Goal: Task Accomplishment & Management: Manage account settings

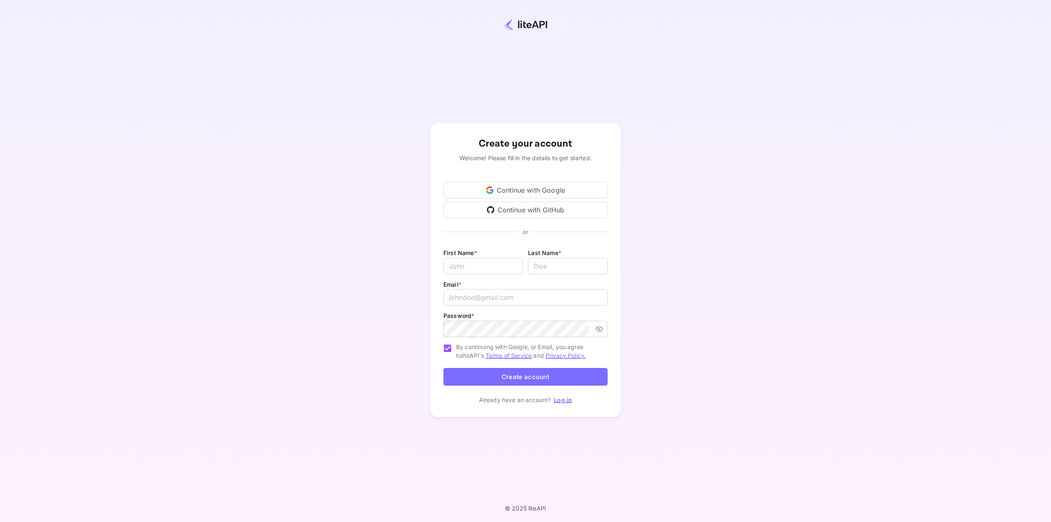
drag, startPoint x: 363, startPoint y: 126, endPoint x: 347, endPoint y: 126, distance: 16.8
click at [492, 188] on icon at bounding box center [489, 189] width 7 height 7
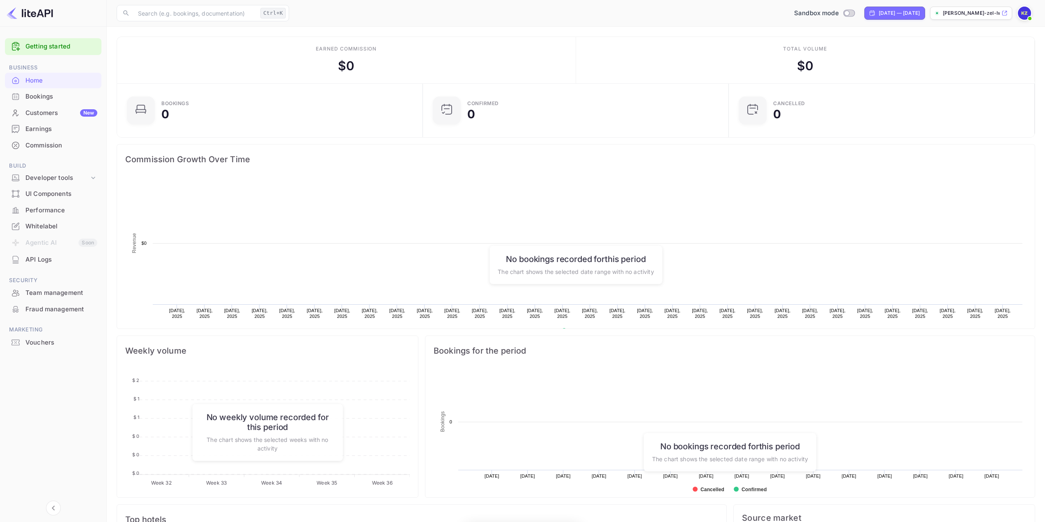
scroll to position [127, 295]
click at [1028, 14] on span at bounding box center [1030, 18] width 8 height 8
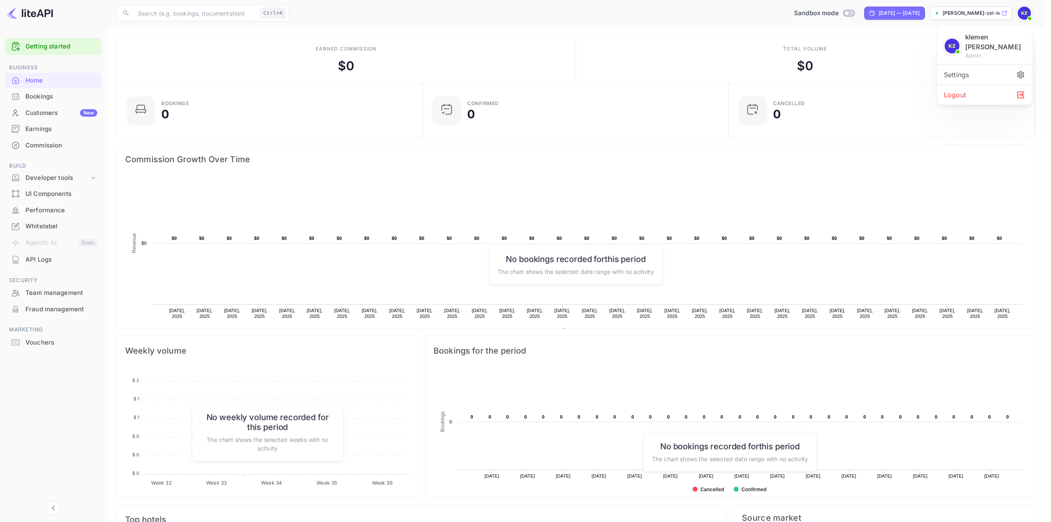
click at [976, 65] on div "Settings" at bounding box center [984, 75] width 94 height 20
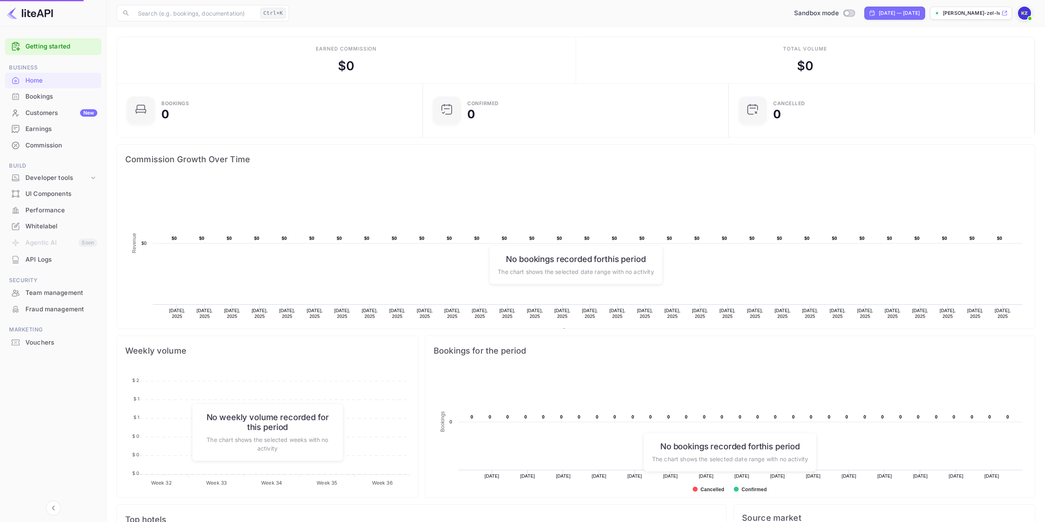
scroll to position [7, 7]
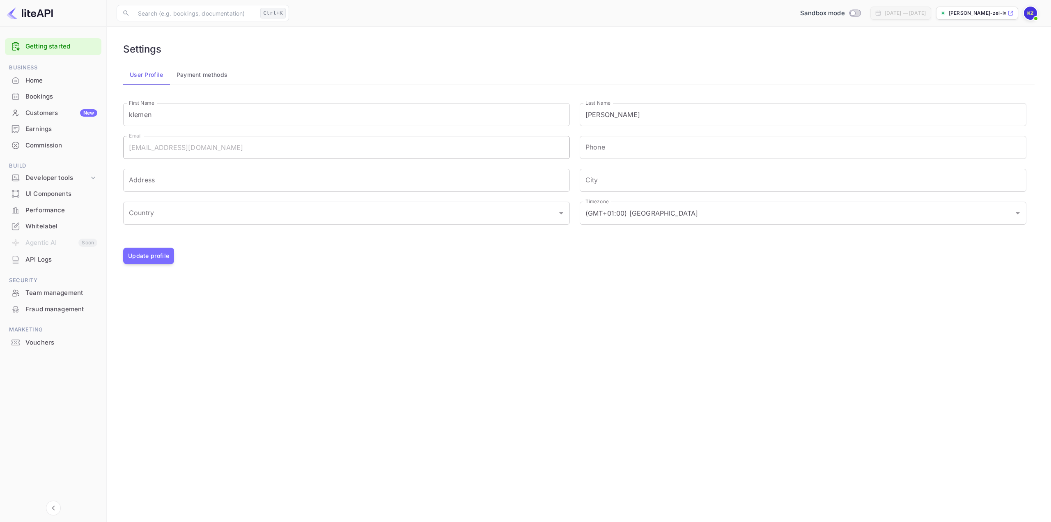
click at [43, 345] on div "Vouchers" at bounding box center [61, 342] width 72 height 9
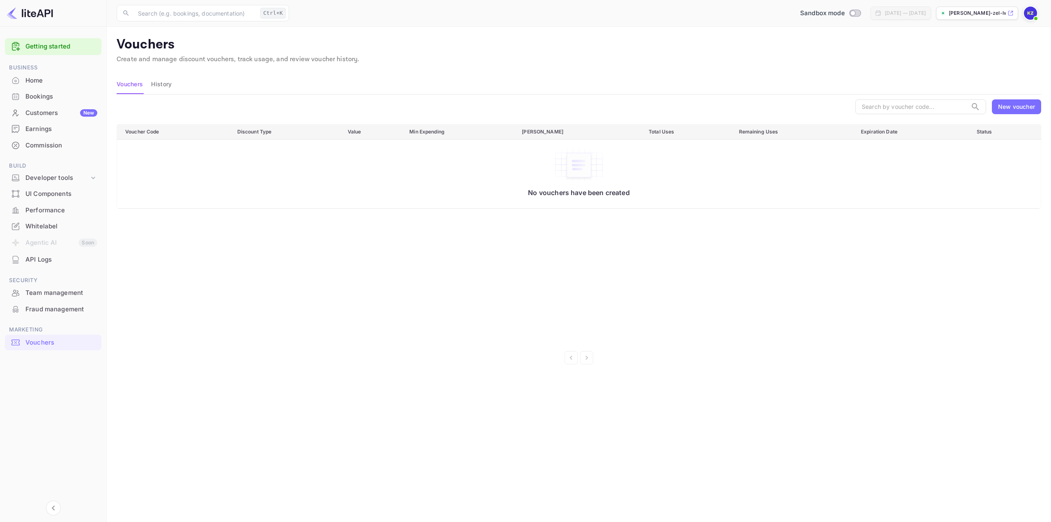
click at [42, 210] on div "Performance" at bounding box center [61, 210] width 72 height 9
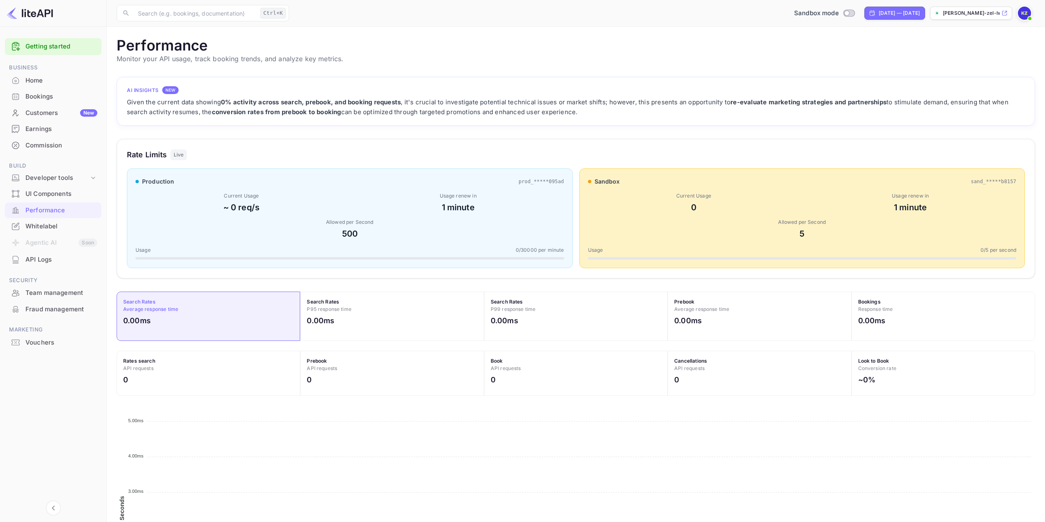
click at [55, 85] on div "Home" at bounding box center [61, 80] width 72 height 9
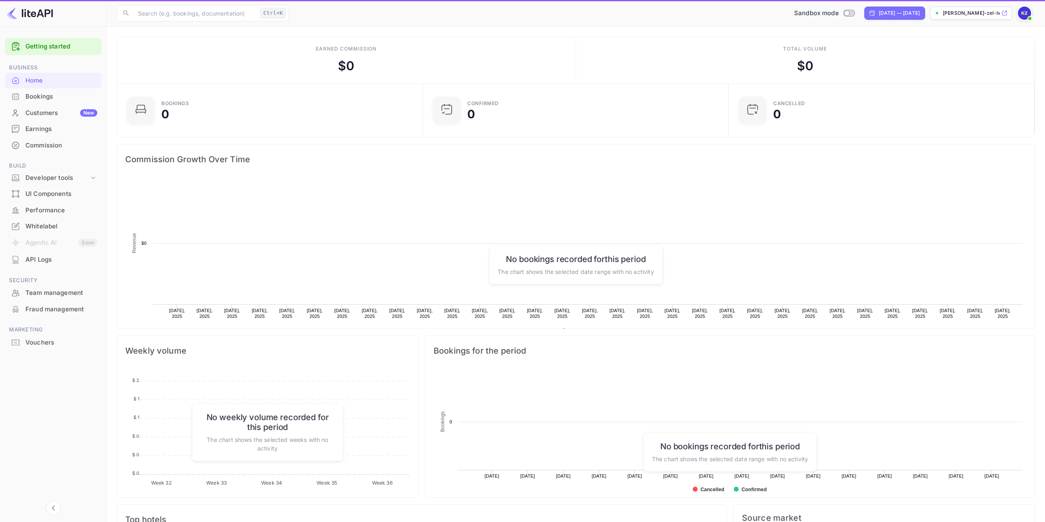
scroll to position [127, 295]
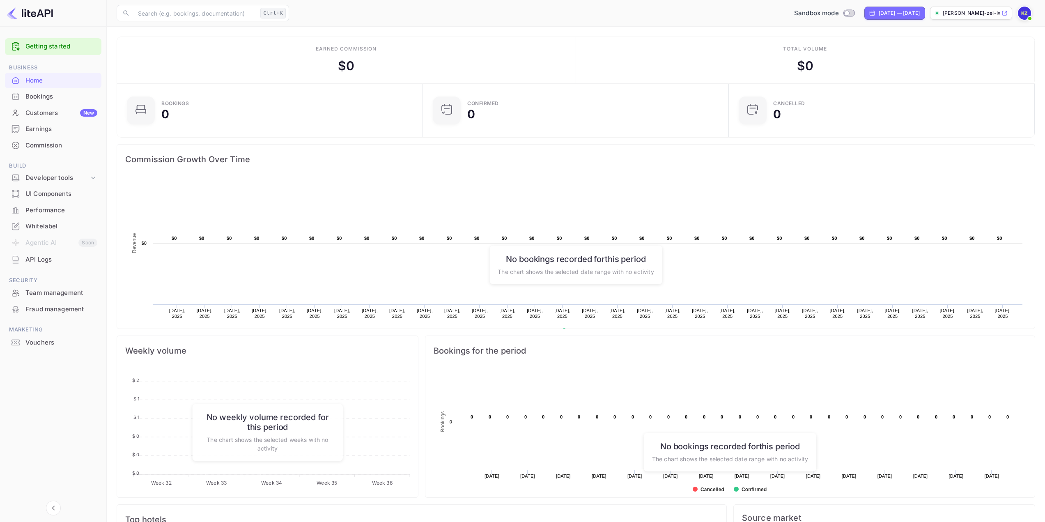
click at [39, 115] on div "Customers New" at bounding box center [61, 112] width 72 height 9
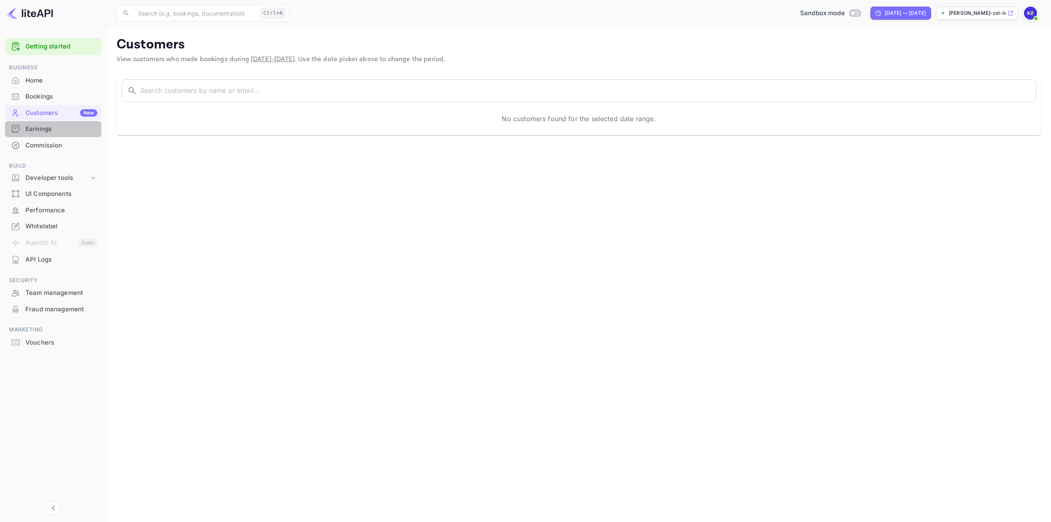
click at [66, 133] on div "Earnings" at bounding box center [61, 128] width 72 height 9
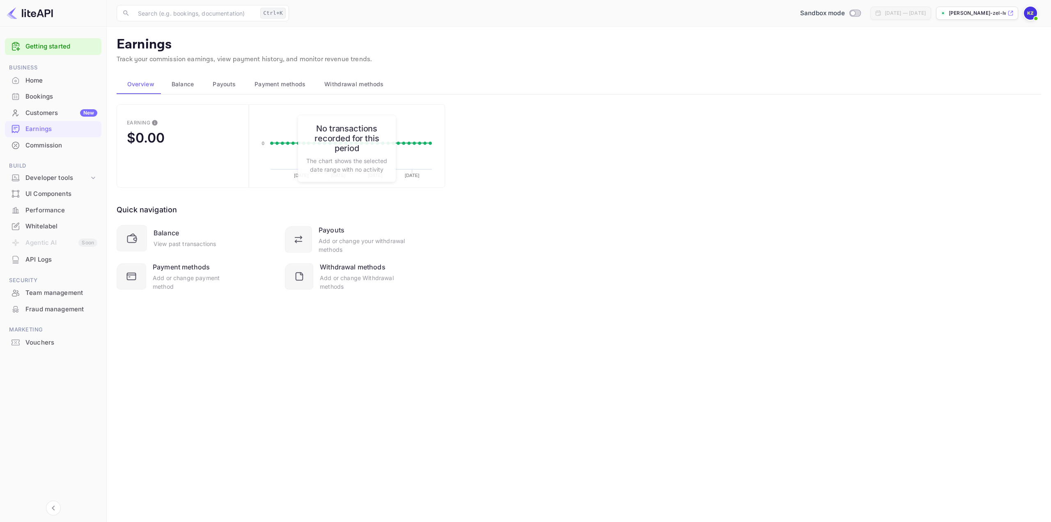
click at [51, 146] on div "Commission" at bounding box center [61, 145] width 72 height 9
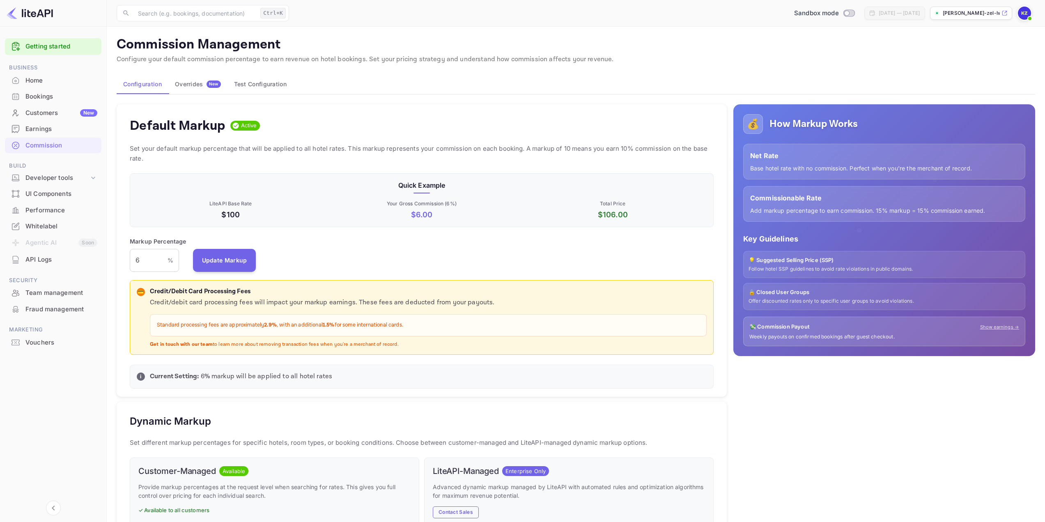
scroll to position [140, 578]
click at [149, 261] on input "6" at bounding box center [149, 260] width 38 height 23
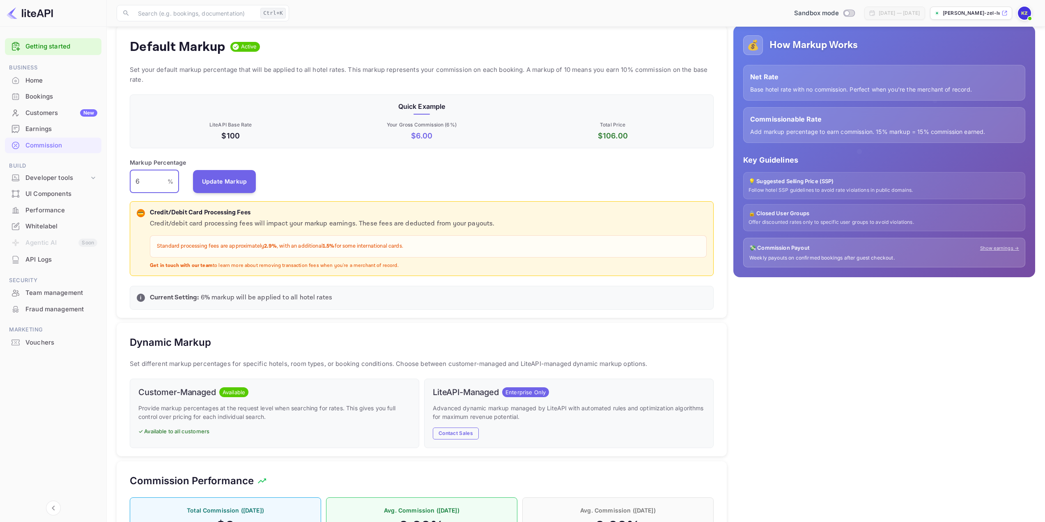
scroll to position [82, 0]
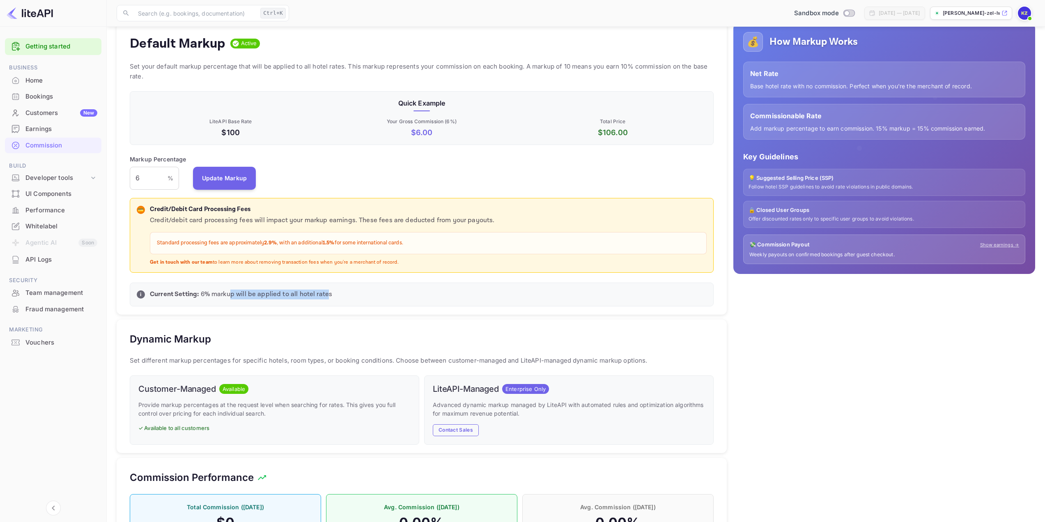
drag, startPoint x: 241, startPoint y: 294, endPoint x: 332, endPoint y: 295, distance: 91.2
click at [332, 295] on p "Current Setting: 6 % markup will be applied to all hotel rates" at bounding box center [428, 294] width 557 height 10
click at [376, 297] on p "Current Setting: 6 % markup will be applied to all hotel rates" at bounding box center [428, 294] width 557 height 10
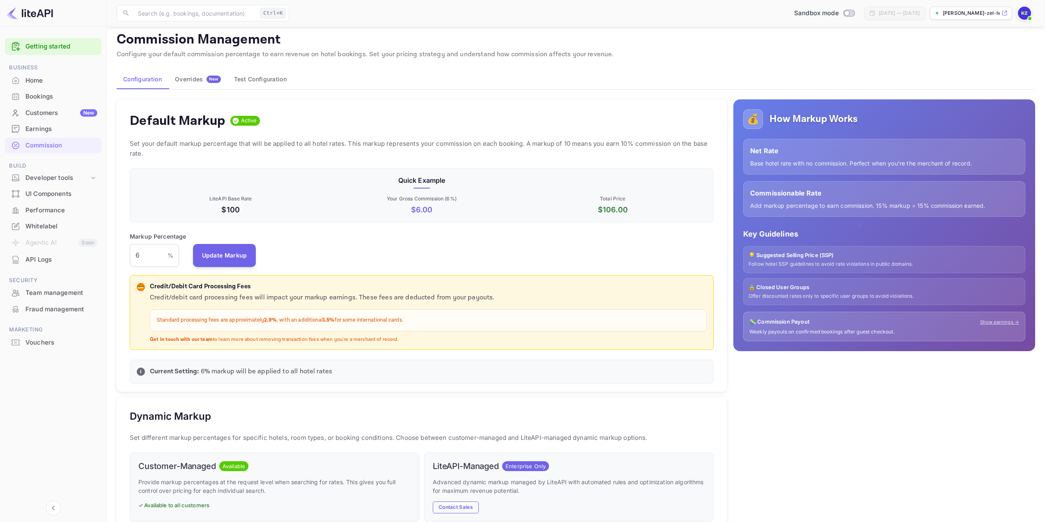
scroll to position [0, 0]
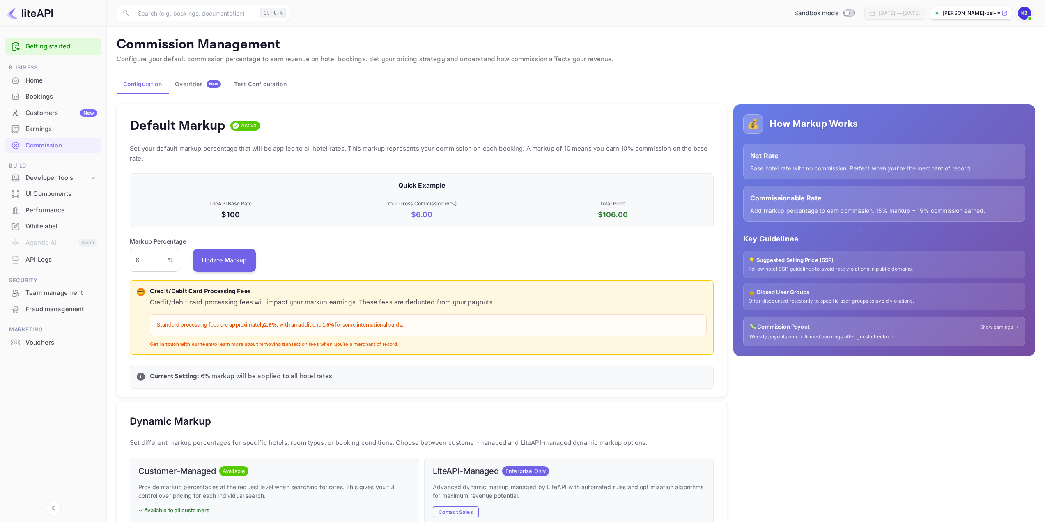
drag, startPoint x: 143, startPoint y: 257, endPoint x: 129, endPoint y: 258, distance: 14.4
click at [129, 258] on div "Default Markup Active Set your default markup percentage that will be applied t…" at bounding box center [422, 250] width 610 height 293
type input "20"
drag, startPoint x: 436, startPoint y: 225, endPoint x: 322, endPoint y: 244, distance: 115.6
click at [435, 225] on div "Quick Example LiteAPI Base Rate $100 Your Gross Commission ( 20 %) $ 20.00 Tota…" at bounding box center [422, 200] width 584 height 54
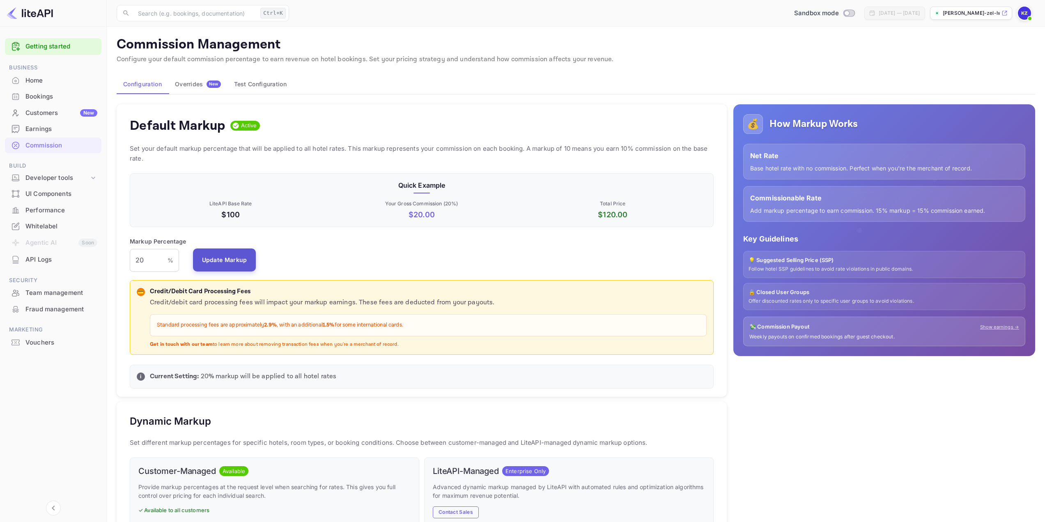
click at [232, 260] on button "Update Markup" at bounding box center [224, 259] width 63 height 23
click at [142, 378] on div "i" at bounding box center [141, 376] width 8 height 8
drag, startPoint x: 197, startPoint y: 376, endPoint x: 239, endPoint y: 376, distance: 42.3
click at [198, 376] on strong "Current Setting:" at bounding box center [174, 376] width 49 height 9
drag, startPoint x: 320, startPoint y: 377, endPoint x: 331, endPoint y: 378, distance: 10.7
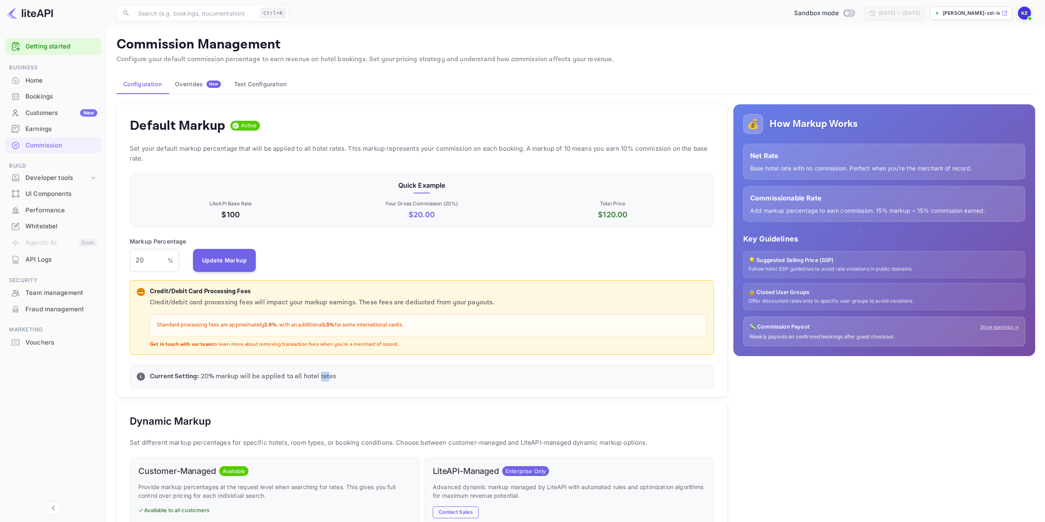
click at [330, 378] on p "Current Setting: 20 % markup will be applied to all hotel rates" at bounding box center [428, 377] width 557 height 10
click at [52, 99] on div "Bookings" at bounding box center [61, 96] width 72 height 9
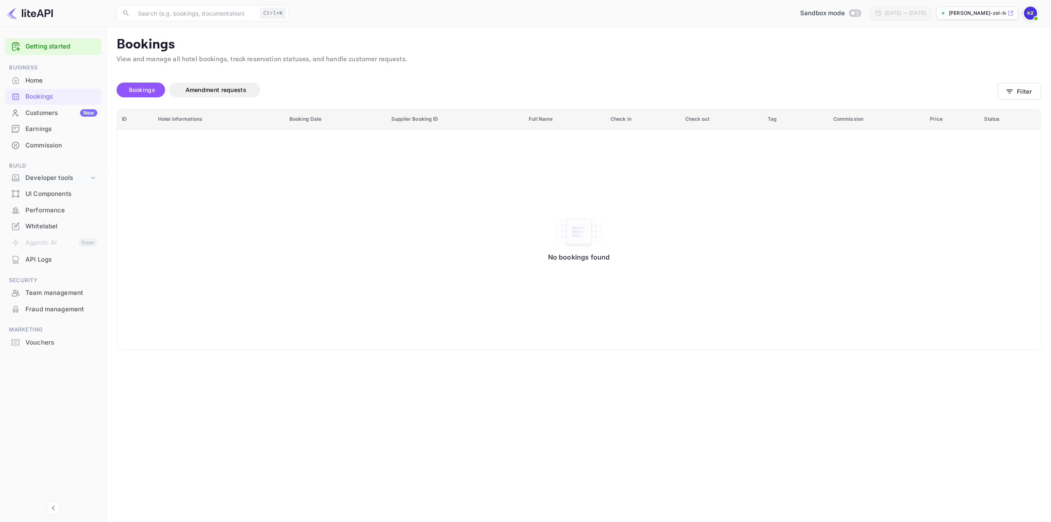
click at [83, 179] on div "Developer tools" at bounding box center [57, 177] width 64 height 9
click at [88, 179] on div "Developer tools" at bounding box center [57, 177] width 64 height 9
click at [50, 194] on div "UI Components" at bounding box center [61, 193] width 72 height 9
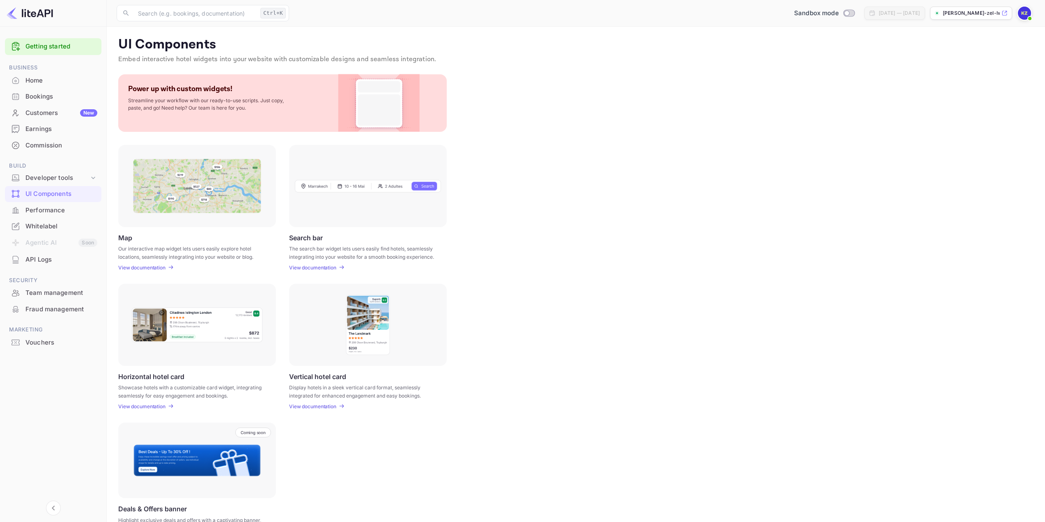
click at [41, 209] on div "Performance" at bounding box center [61, 210] width 72 height 9
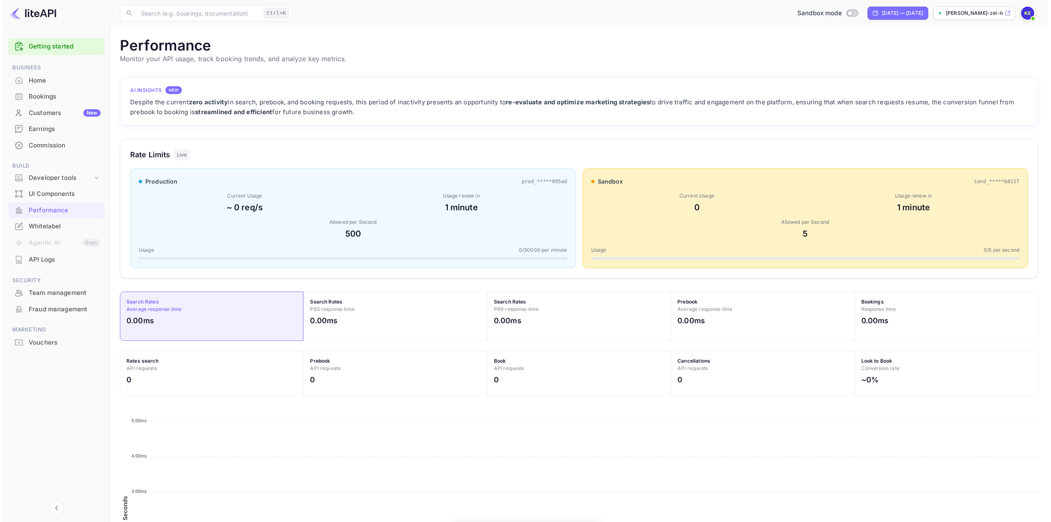
scroll to position [205, 912]
click at [60, 227] on div "Whitelabel" at bounding box center [61, 226] width 72 height 9
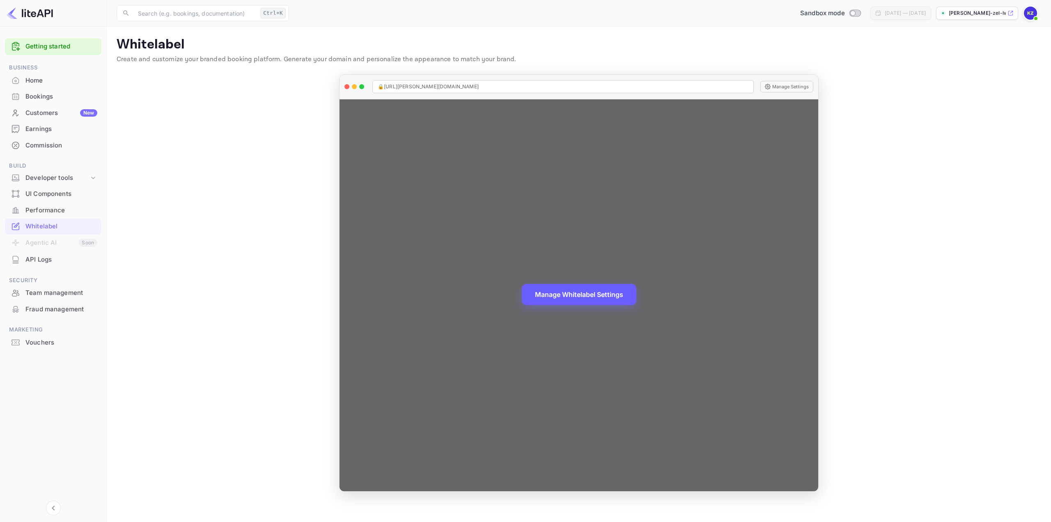
click at [575, 294] on button "Manage Whitelabel Settings" at bounding box center [579, 294] width 115 height 21
